Goal: Communication & Community: Connect with others

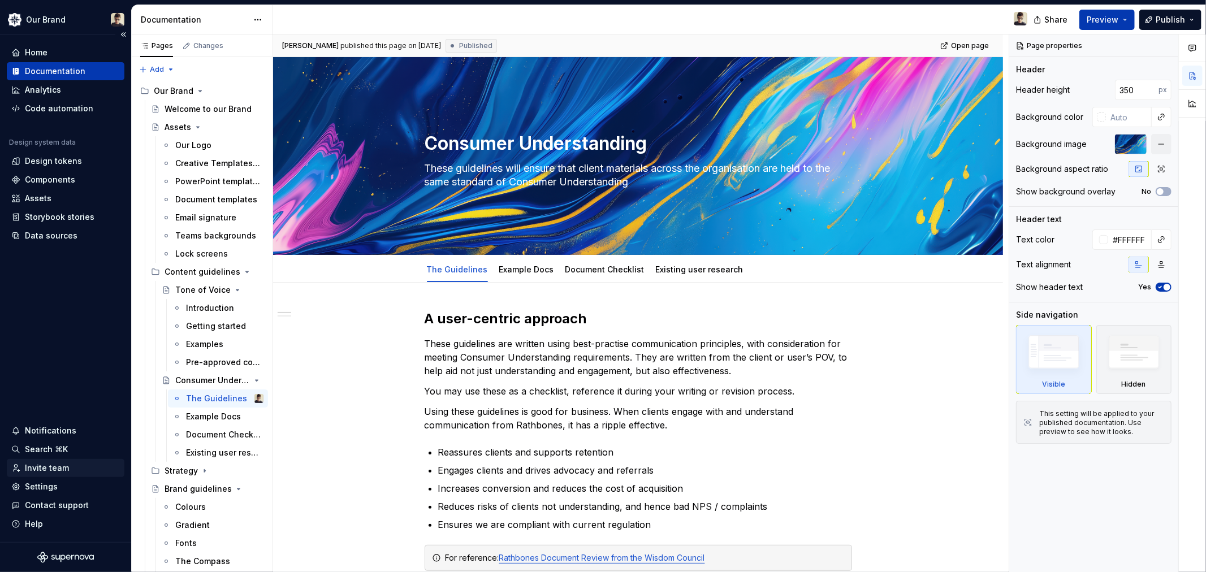
click at [41, 471] on div "Invite team" at bounding box center [47, 468] width 44 height 11
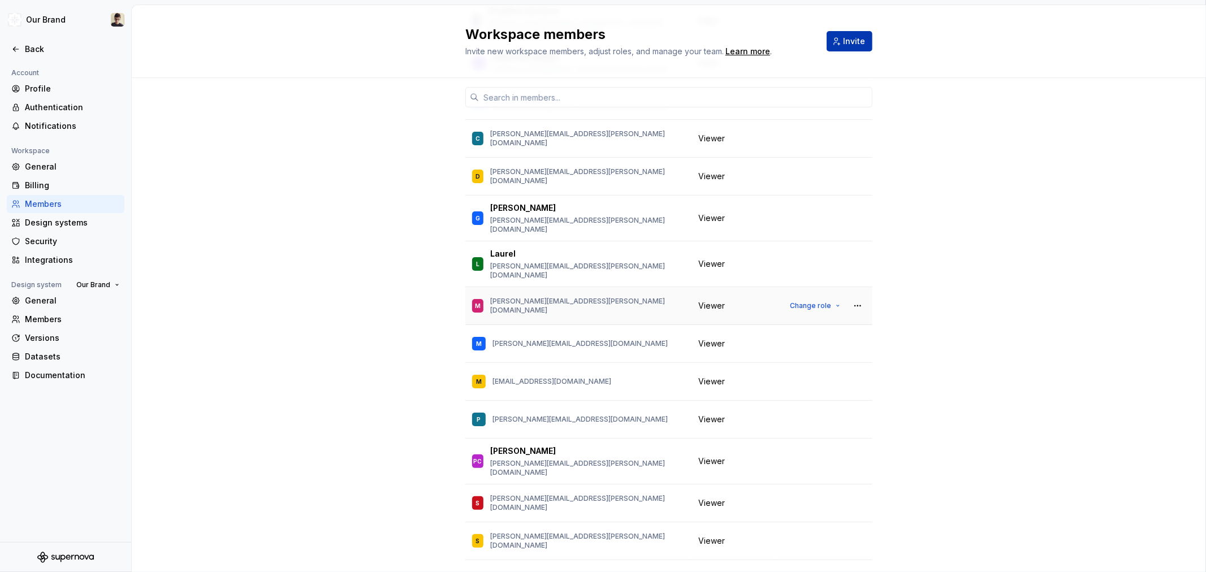
scroll to position [292, 0]
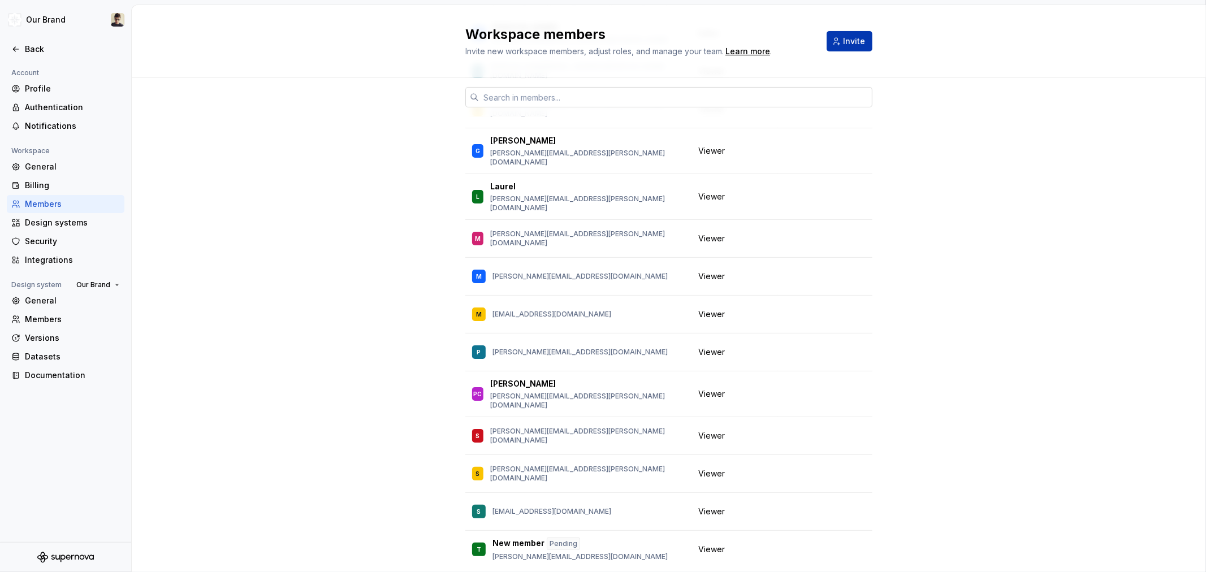
click at [498, 92] on input "text" at bounding box center [676, 97] width 394 height 20
paste input "• [PERSON_NAME][EMAIL_ADDRESS][PERSON_NAME][DOMAIN_NAME]"
type input "• [PERSON_NAME][EMAIL_ADDRESS][PERSON_NAME][DOMAIN_NAME]"
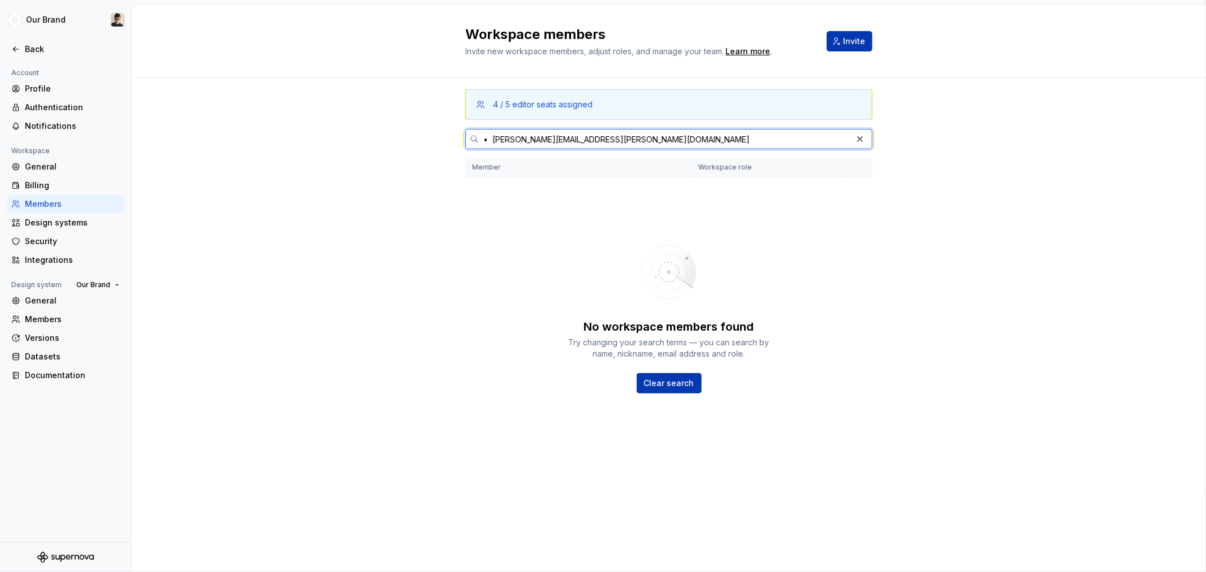
scroll to position [0, 0]
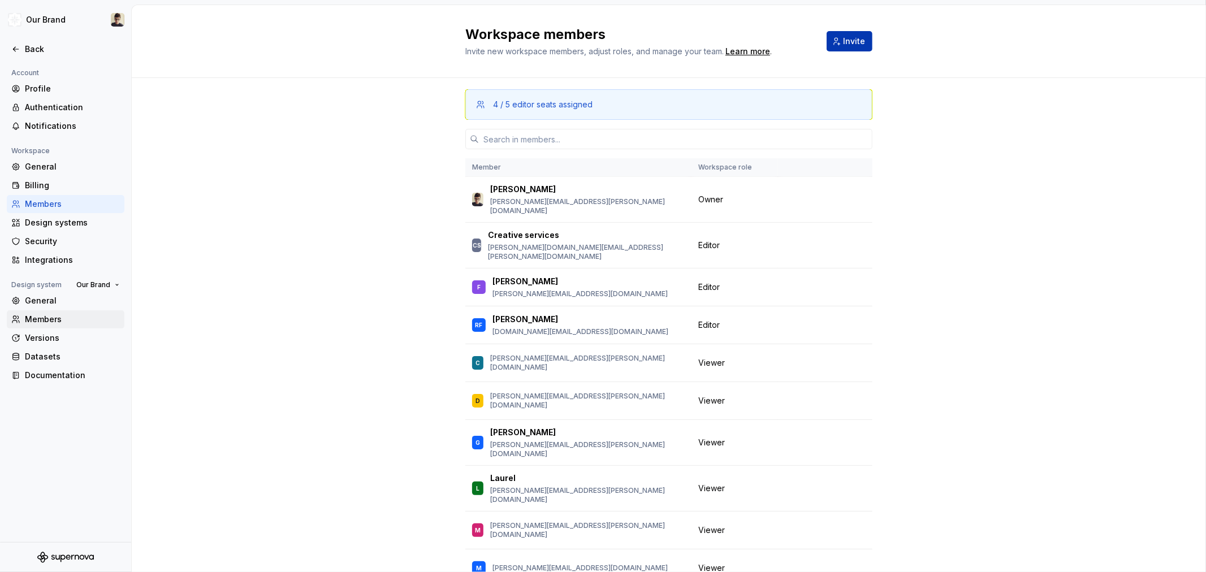
click at [49, 321] on div "Members" at bounding box center [72, 319] width 95 height 11
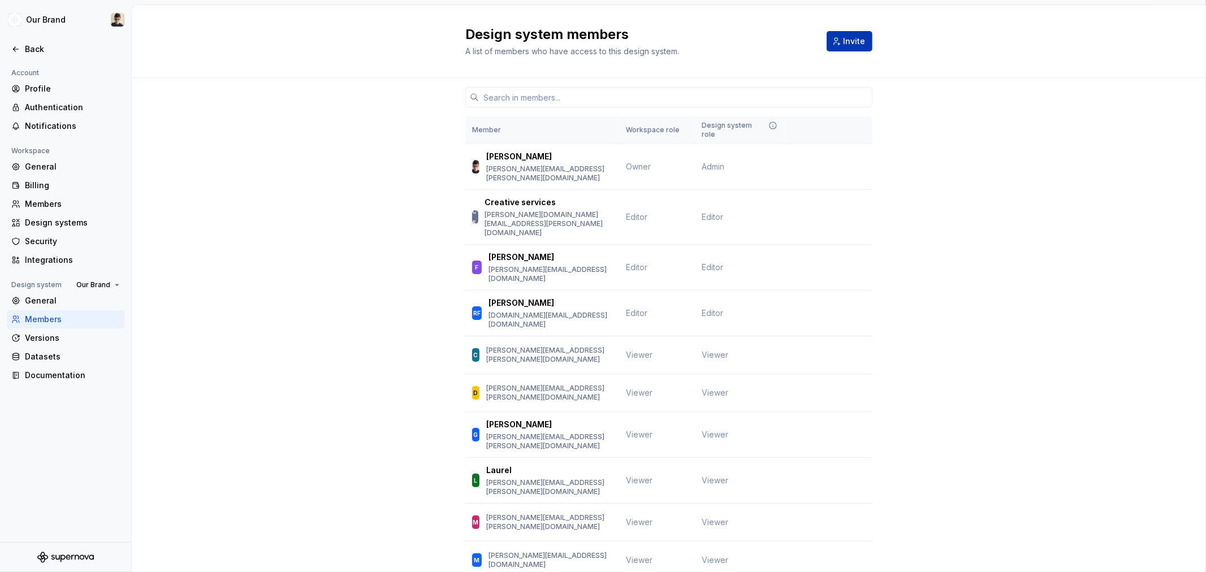
click at [572, 76] on div "Design system members A list of members who have access to this design system. …" at bounding box center [669, 41] width 1075 height 73
click at [544, 109] on div at bounding box center [669, 97] width 407 height 38
click at [861, 35] on button "Invite" at bounding box center [850, 41] width 46 height 20
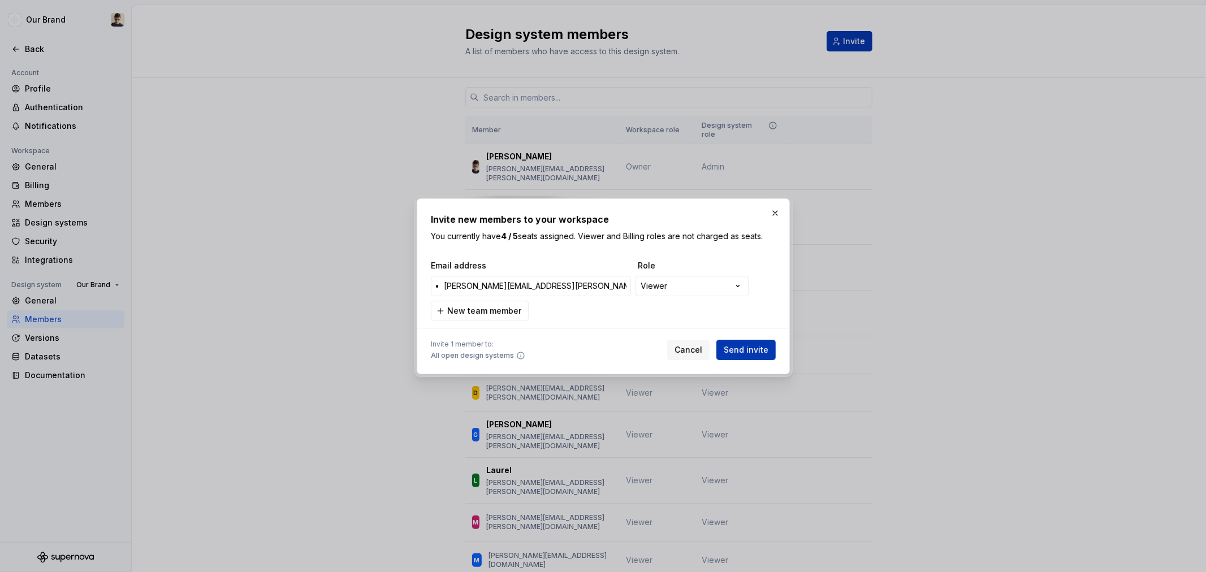
click at [573, 312] on div "**********" at bounding box center [603, 290] width 345 height 61
click at [495, 316] on span "New team member" at bounding box center [484, 310] width 74 height 11
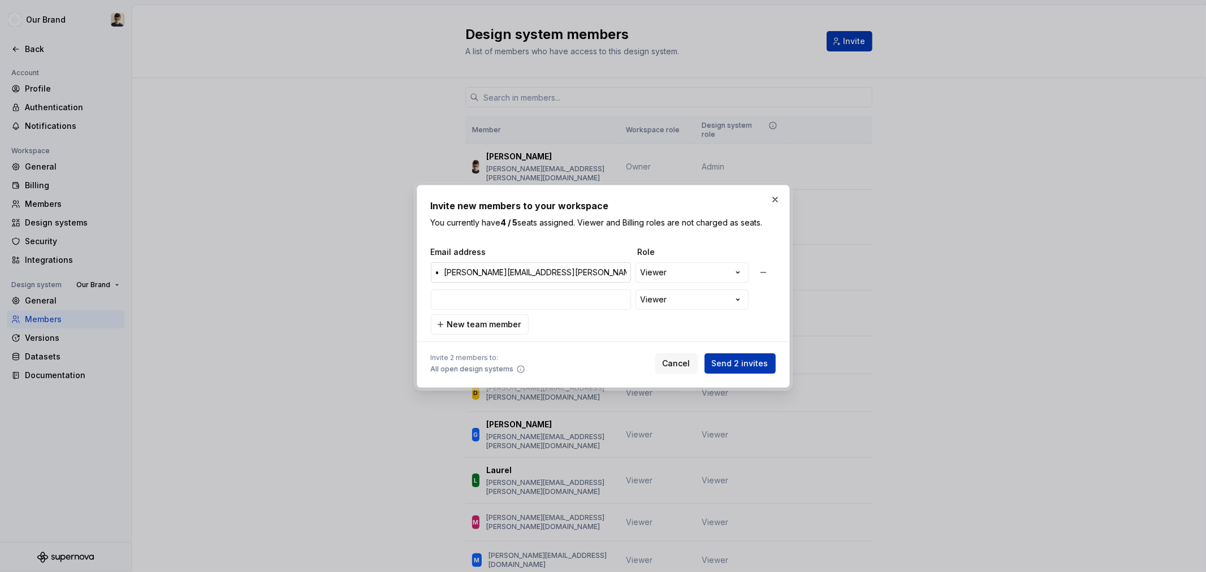
click at [438, 272] on input "• [PERSON_NAME][EMAIL_ADDRESS][PERSON_NAME][DOMAIN_NAME]" at bounding box center [531, 272] width 200 height 20
click at [447, 270] on input "• [PERSON_NAME][EMAIL_ADDRESS][PERSON_NAME][DOMAIN_NAME]" at bounding box center [531, 272] width 200 height 20
type input "[PERSON_NAME][EMAIL_ADDRESS][PERSON_NAME][DOMAIN_NAME]"
click at [462, 295] on input "email" at bounding box center [531, 300] width 200 height 20
paste input "• [PERSON_NAME][EMAIL_ADDRESS][DOMAIN_NAME]"
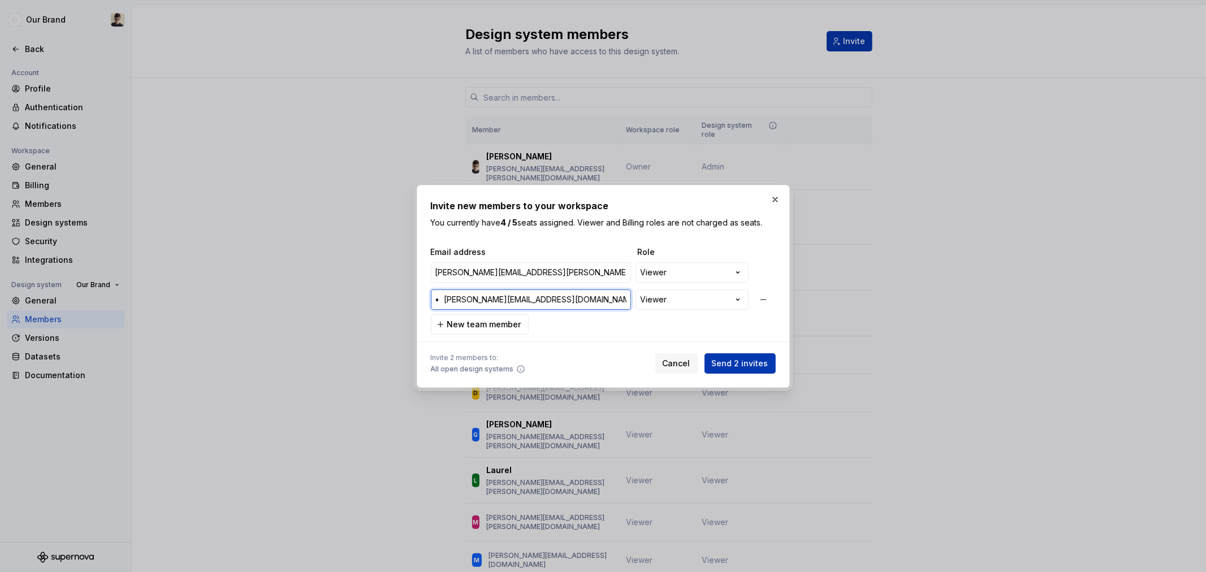
click at [445, 300] on input "• [PERSON_NAME][EMAIL_ADDRESS][DOMAIN_NAME]" at bounding box center [531, 300] width 200 height 20
type input "[PERSON_NAME][EMAIL_ADDRESS][DOMAIN_NAME]"
click at [479, 326] on span "New team member" at bounding box center [484, 324] width 74 height 11
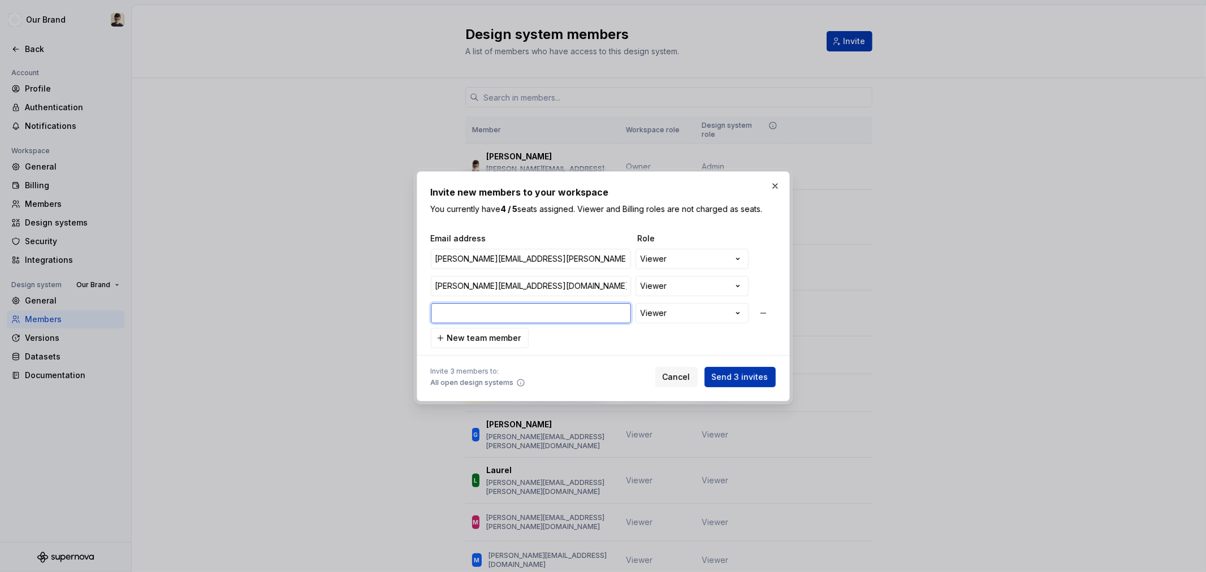
click at [498, 313] on input "email" at bounding box center [531, 313] width 200 height 20
paste input "• [EMAIL_ADDRESS][DOMAIN_NAME]"
click at [442, 312] on input "• [EMAIL_ADDRESS][DOMAIN_NAME]" at bounding box center [531, 313] width 200 height 20
click at [443, 309] on input "• [EMAIL_ADDRESS][DOMAIN_NAME]" at bounding box center [531, 313] width 200 height 20
type input "[EMAIL_ADDRESS][DOMAIN_NAME]"
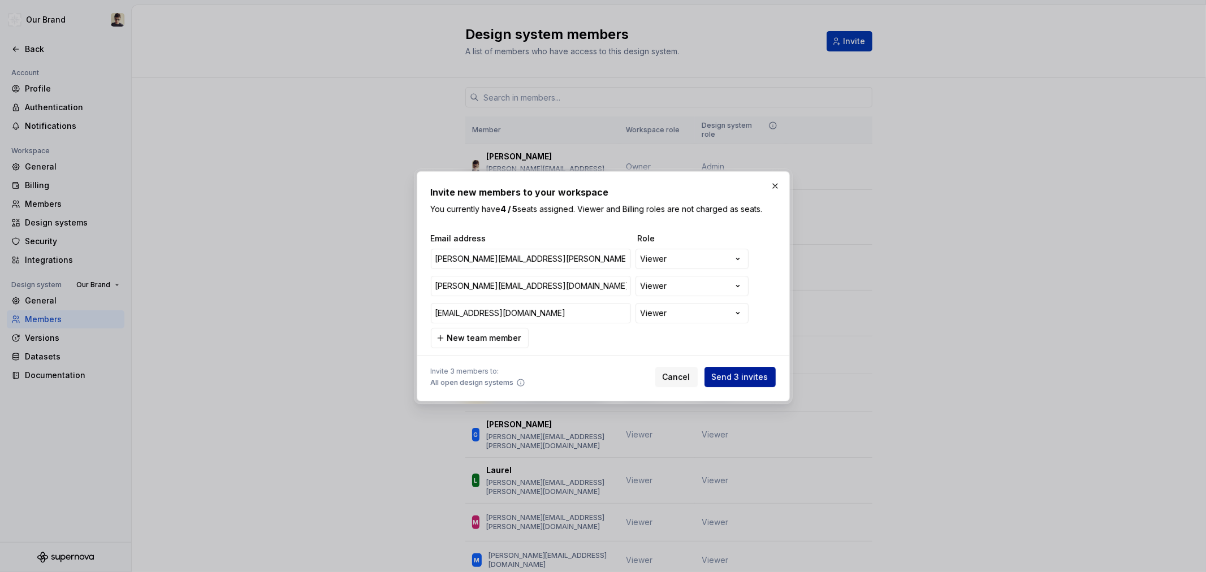
click at [734, 376] on span "Send 3 invites" at bounding box center [740, 377] width 57 height 11
